Goal: Consume media (video, audio)

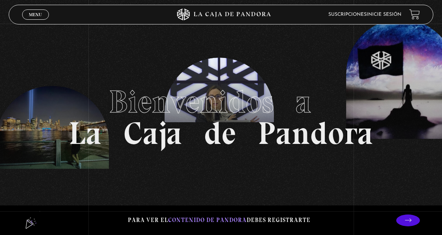
click at [366, 15] on link "Inicie sesión" at bounding box center [383, 14] width 35 height 5
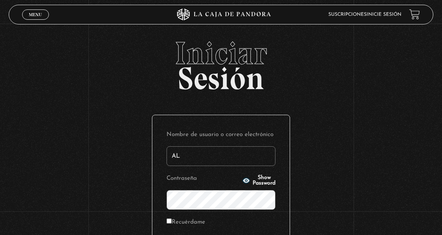
type input "A"
type input "alanis.torrez2006@gmail.com"
click at [376, 220] on div "Iniciar Sesión Nombre de usuario o correo electrónico alanis.torrez2006@gmail.c…" at bounding box center [221, 186] width 442 height 298
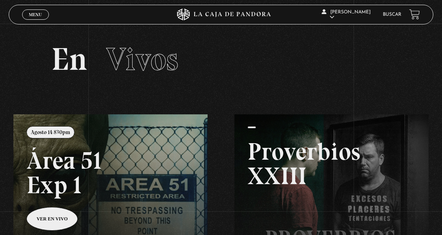
click at [27, 14] on link "Menu Cerrar" at bounding box center [35, 14] width 27 height 10
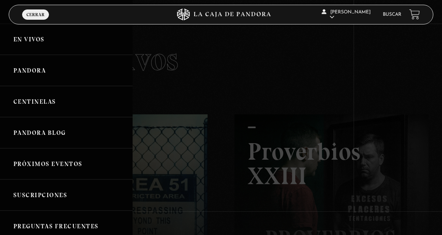
click at [25, 57] on link "Pandora" at bounding box center [66, 70] width 132 height 31
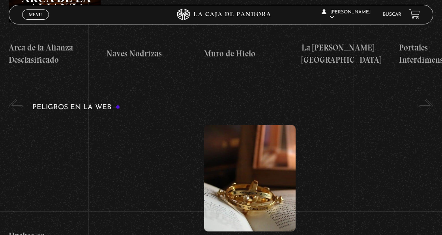
scroll to position [1222, 0]
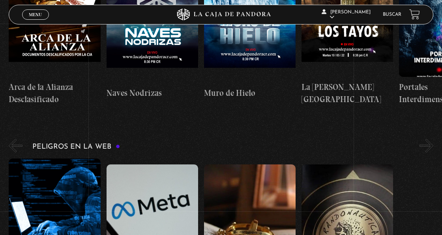
drag, startPoint x: 428, startPoint y: 60, endPoint x: 424, endPoint y: 66, distance: 7.7
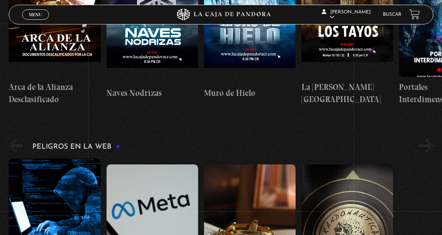
scroll to position [0, 487]
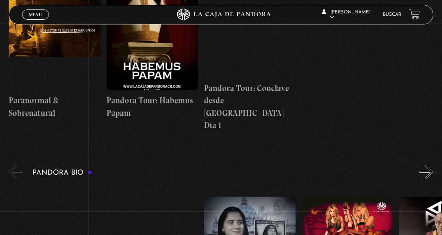
scroll to position [591, 0]
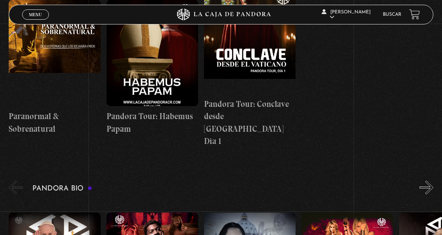
click at [431, 181] on button "»" at bounding box center [426, 188] width 14 height 14
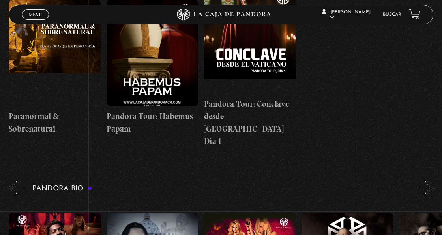
click at [431, 181] on button "»" at bounding box center [426, 188] width 14 height 14
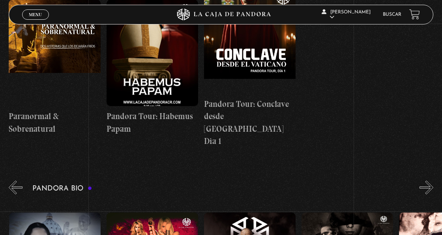
click at [431, 181] on button "»" at bounding box center [426, 188] width 14 height 14
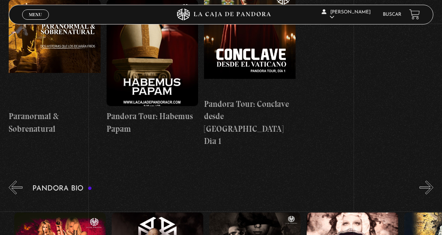
scroll to position [0, 292]
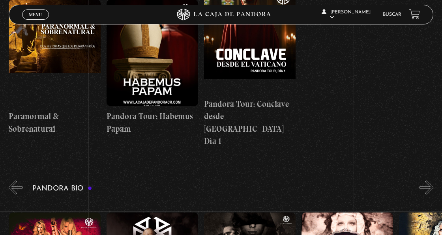
click at [431, 181] on button "»" at bounding box center [426, 188] width 14 height 14
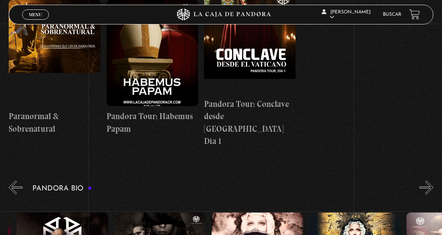
scroll to position [0, 390]
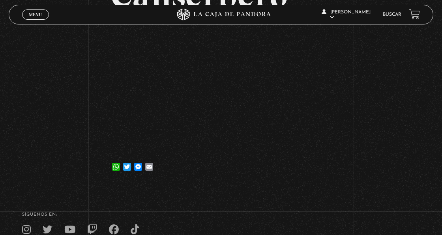
scroll to position [72, 0]
